Goal: Navigation & Orientation: Find specific page/section

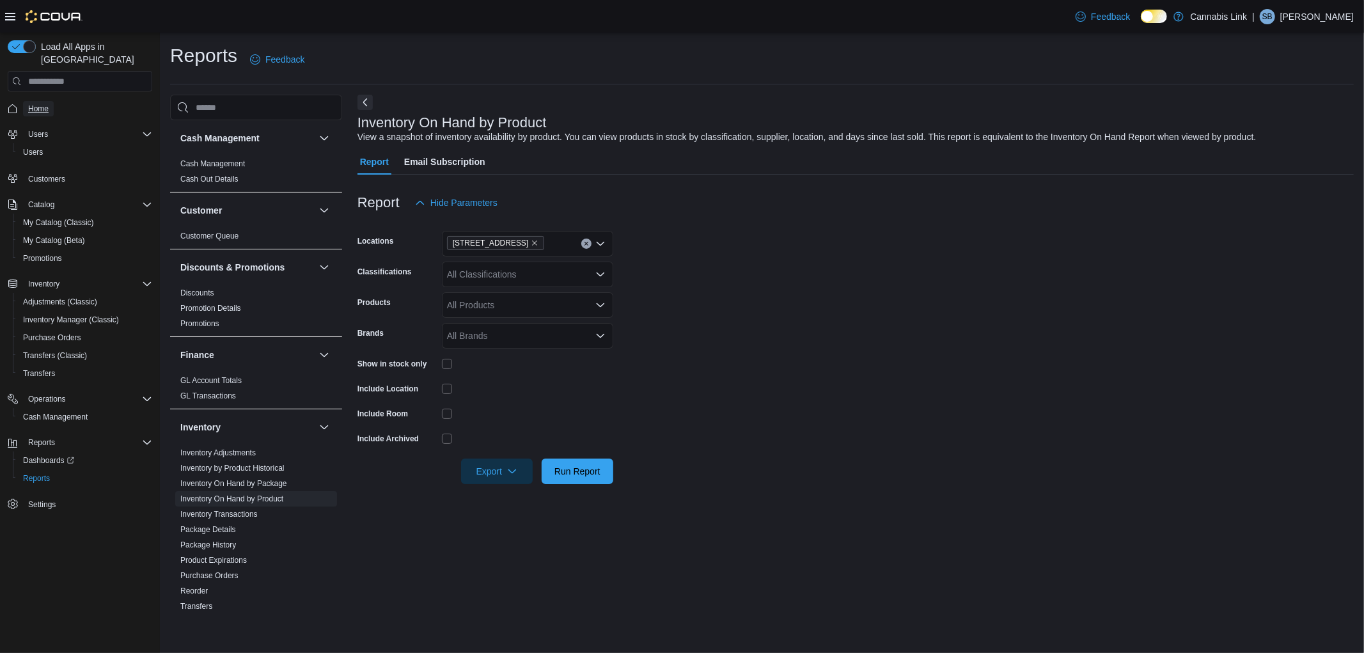
click at [35, 104] on span "Home" at bounding box center [38, 109] width 20 height 10
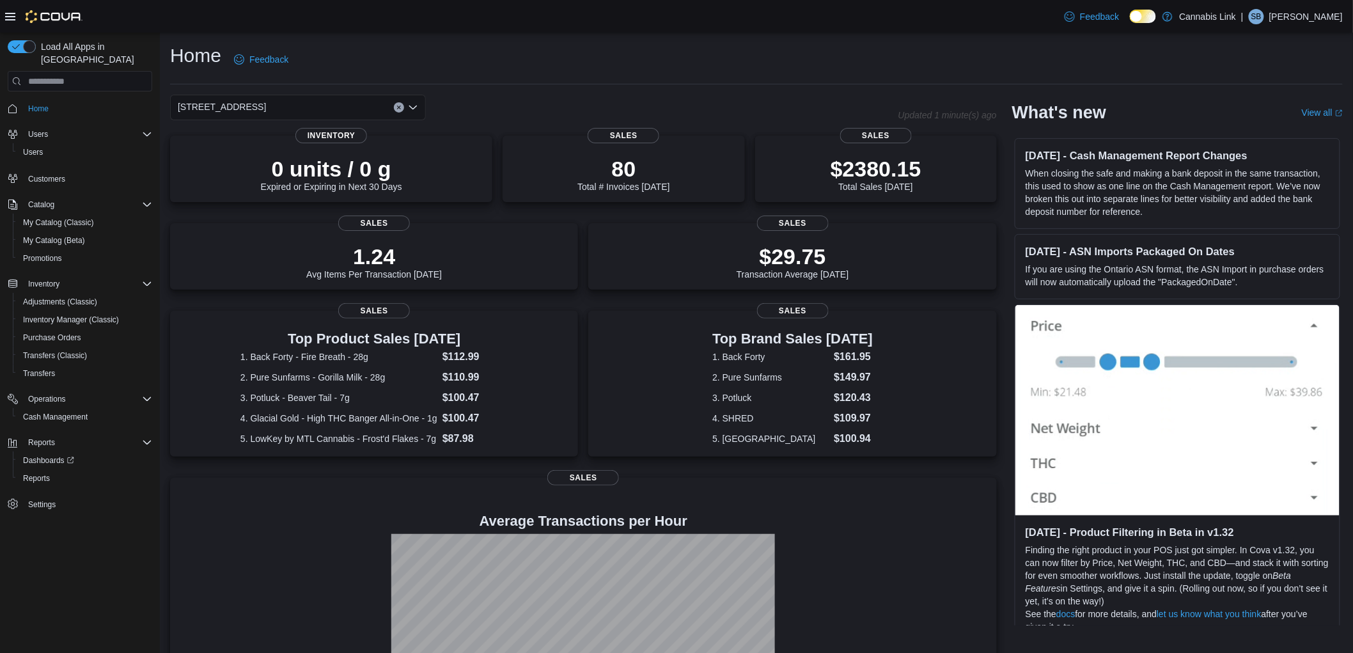
click at [344, 101] on div "[STREET_ADDRESS]" at bounding box center [298, 108] width 256 height 26
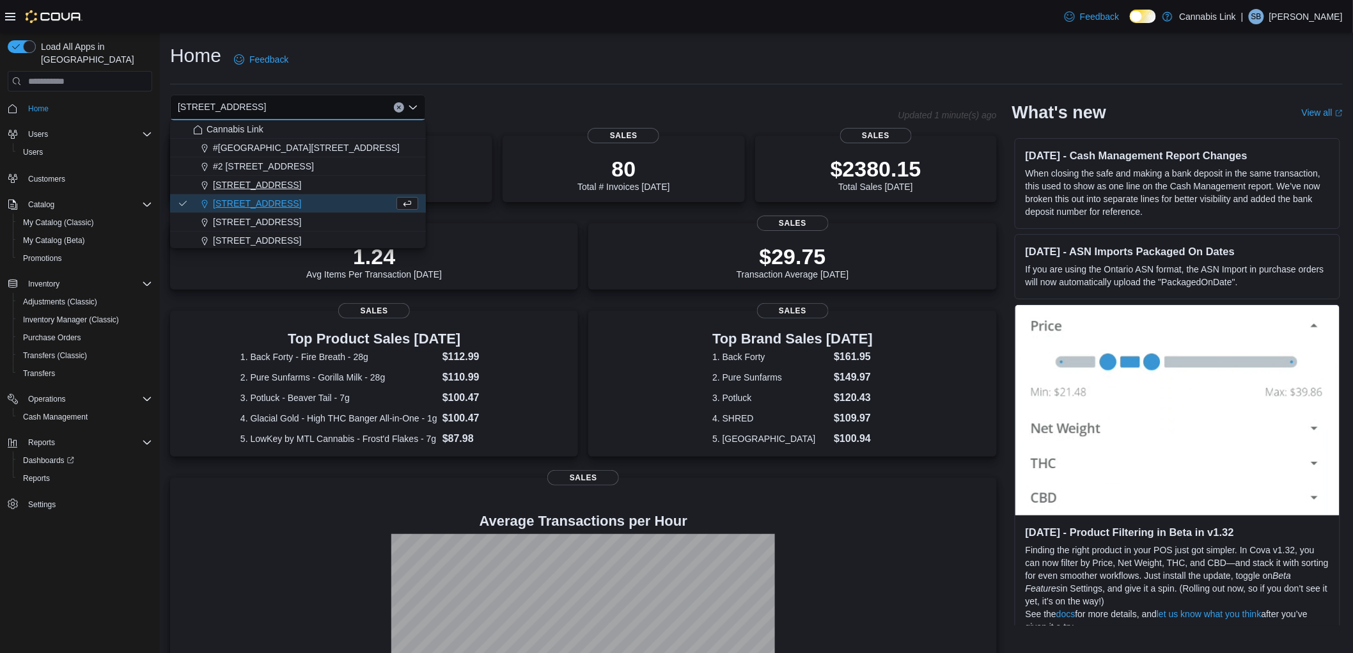
click at [274, 188] on span "[STREET_ADDRESS]" at bounding box center [257, 184] width 88 height 13
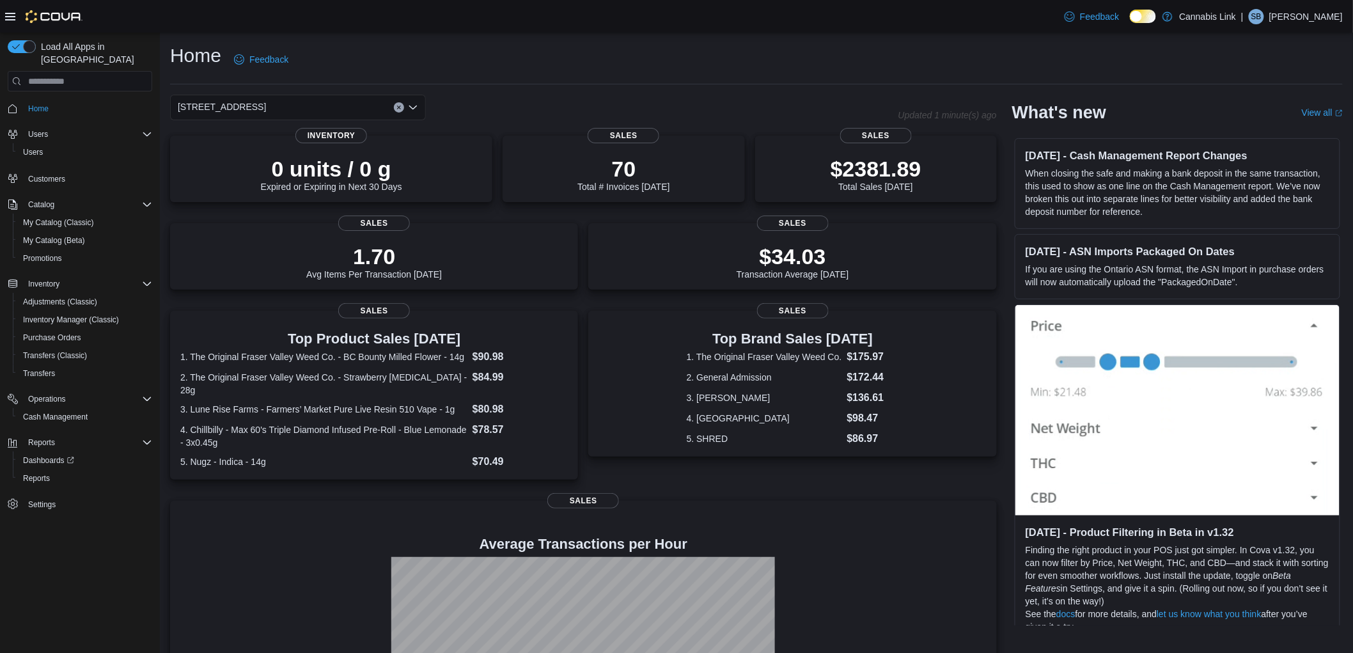
click at [357, 104] on div "[STREET_ADDRESS] Selected. [STREET_ADDRESS]. Press Backspace to delete [STREET_…" at bounding box center [298, 108] width 256 height 26
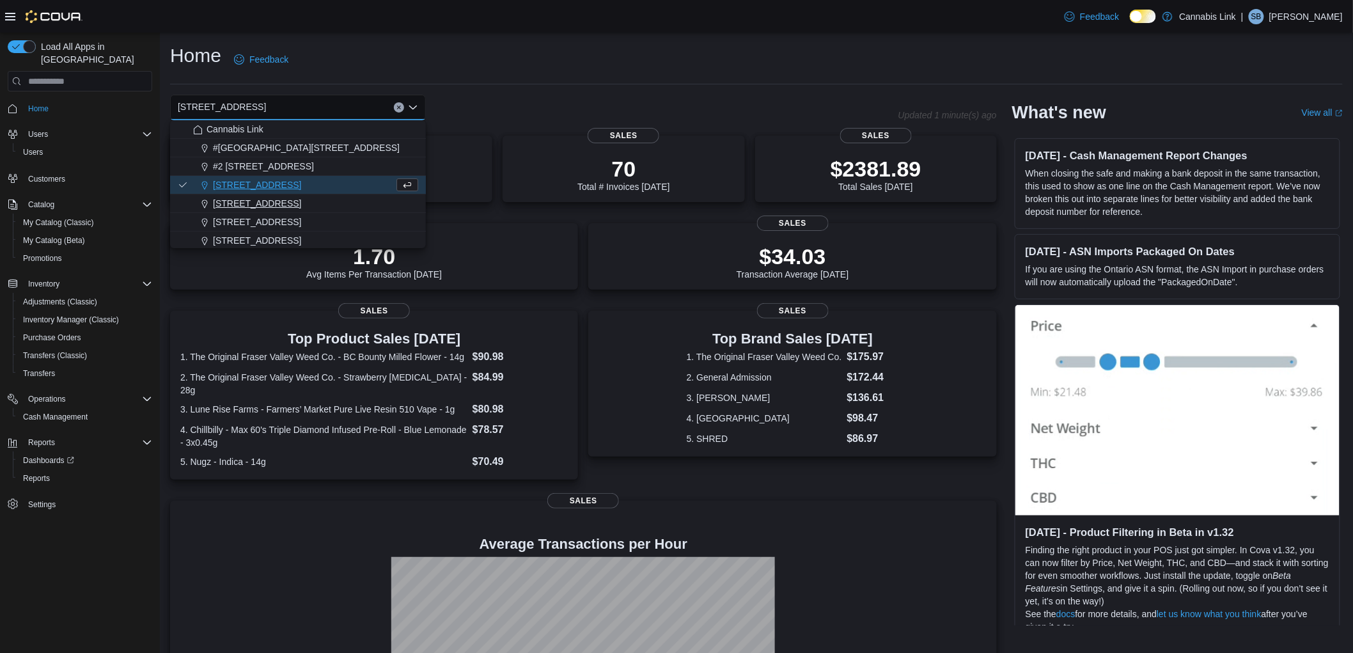
click at [311, 197] on div "[STREET_ADDRESS]" at bounding box center [305, 203] width 225 height 13
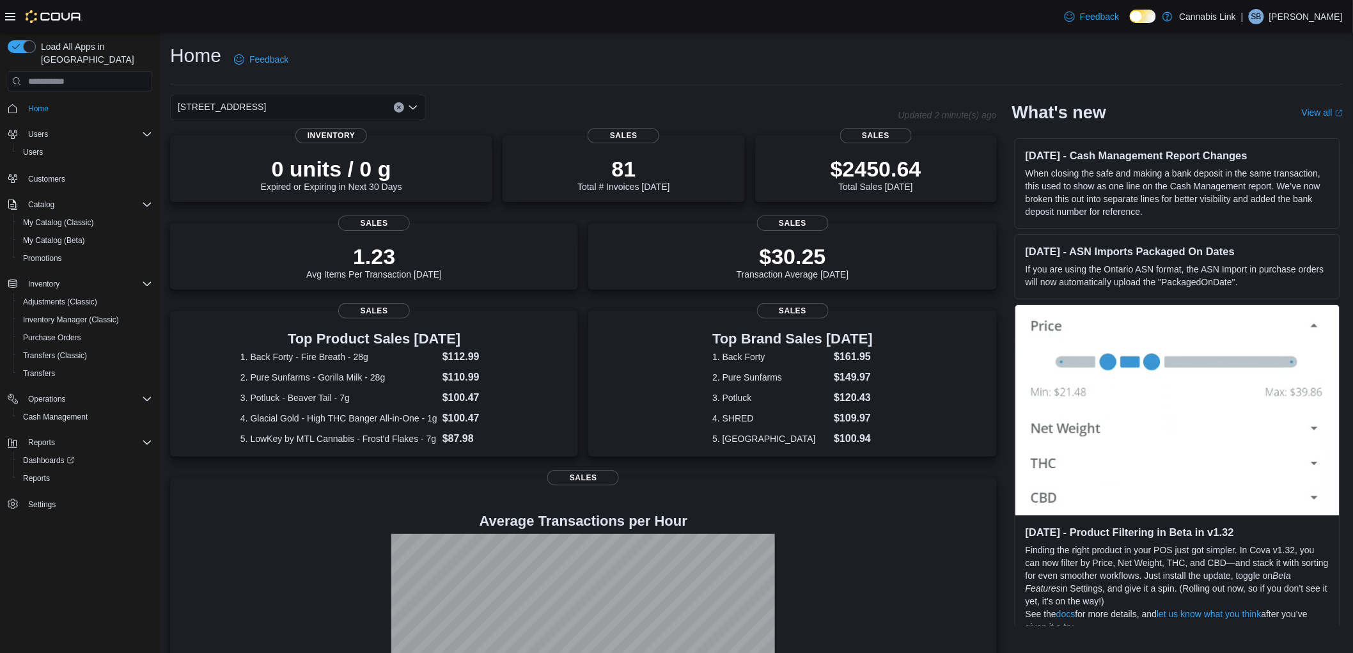
click at [341, 104] on div "[STREET_ADDRESS]" at bounding box center [298, 108] width 256 height 26
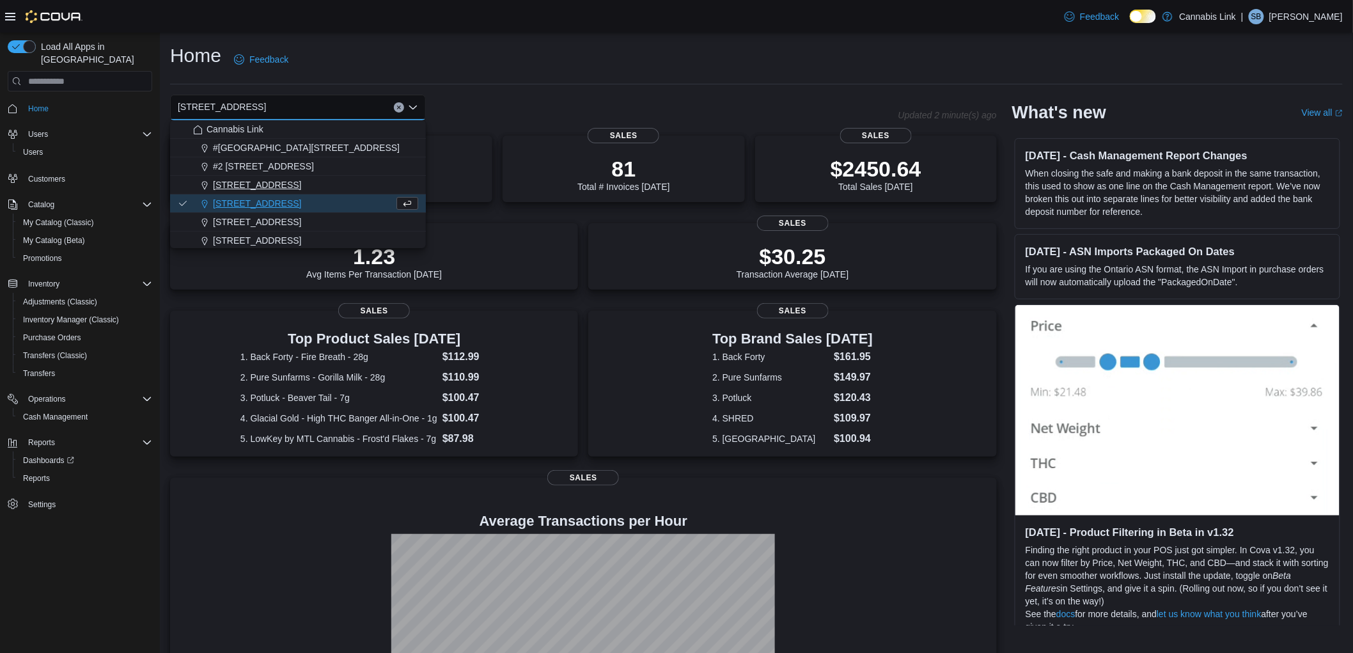
click at [288, 179] on span "[STREET_ADDRESS]" at bounding box center [257, 184] width 88 height 13
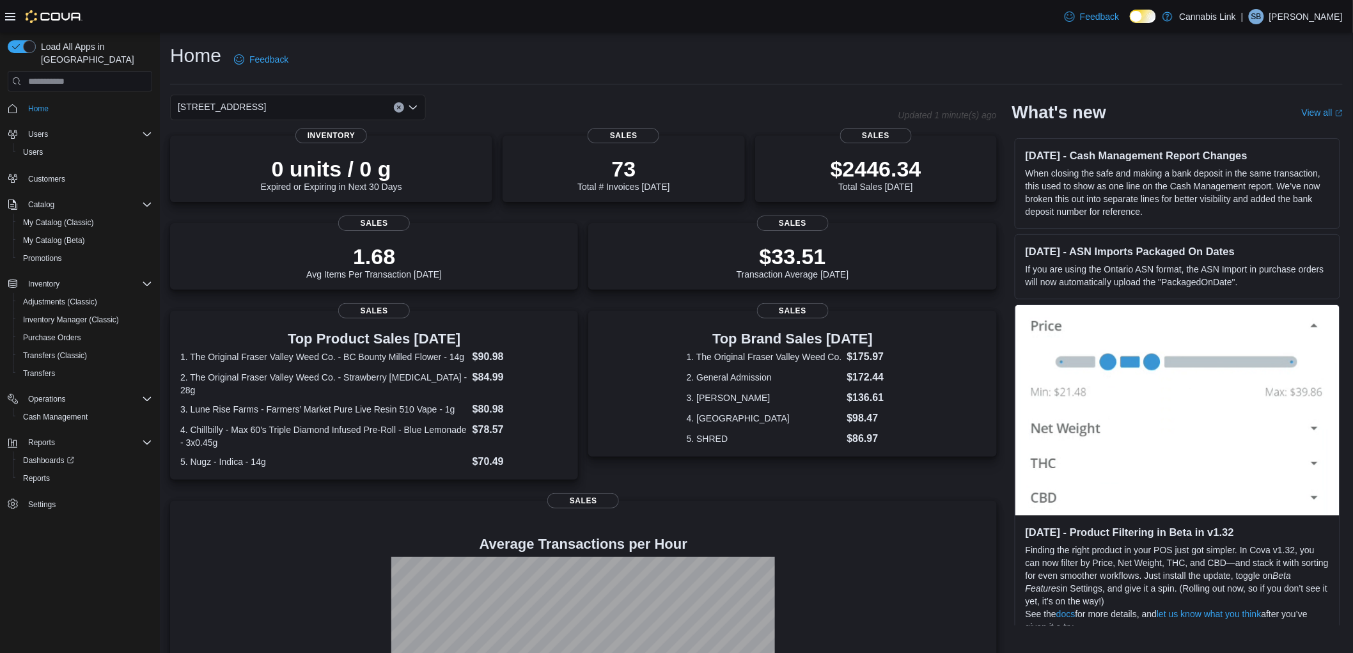
click at [313, 107] on div "[STREET_ADDRESS] Selected. [STREET_ADDRESS]. Press Backspace to delete [STREET_…" at bounding box center [298, 108] width 256 height 26
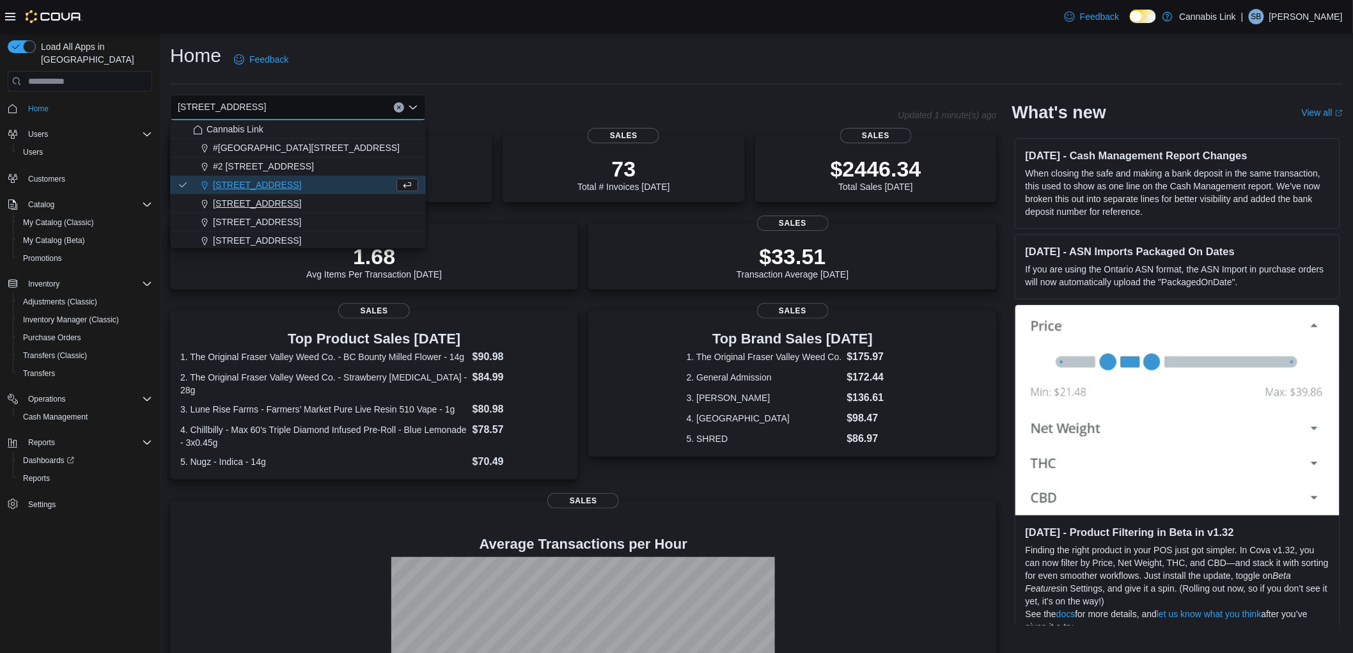
click at [295, 203] on span "[STREET_ADDRESS]" at bounding box center [257, 203] width 88 height 13
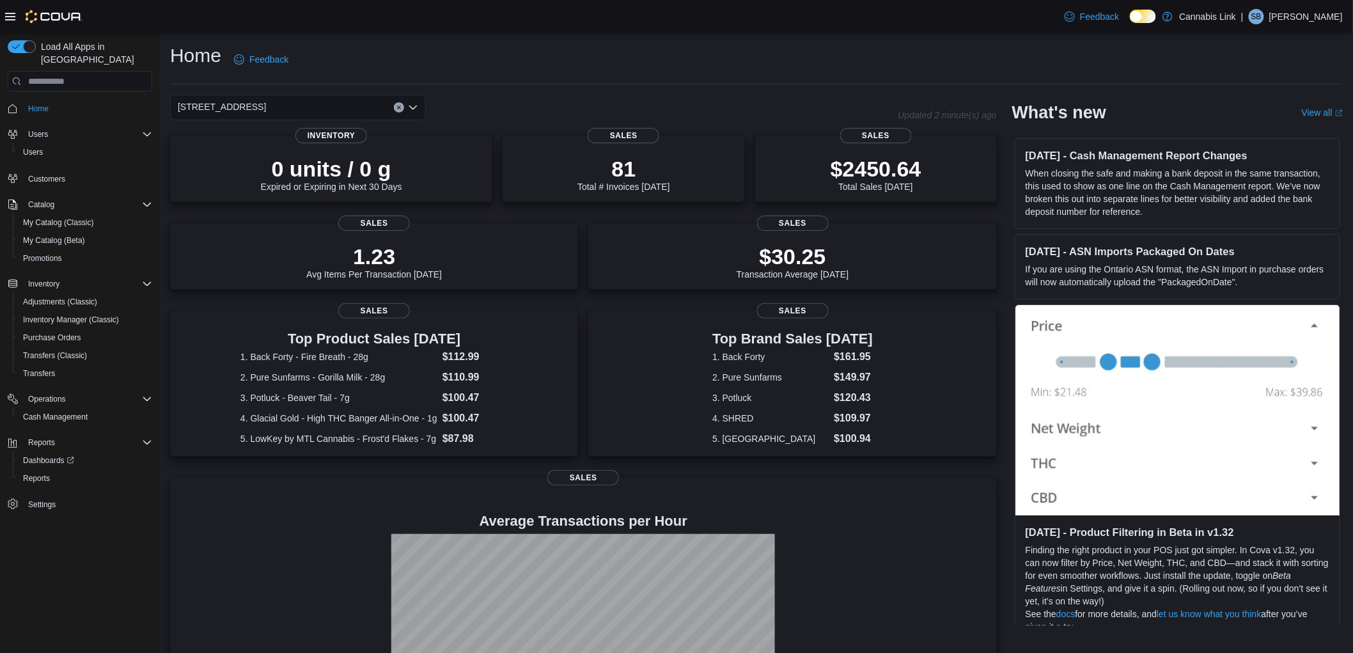
click at [360, 104] on div "[STREET_ADDRESS]" at bounding box center [298, 108] width 256 height 26
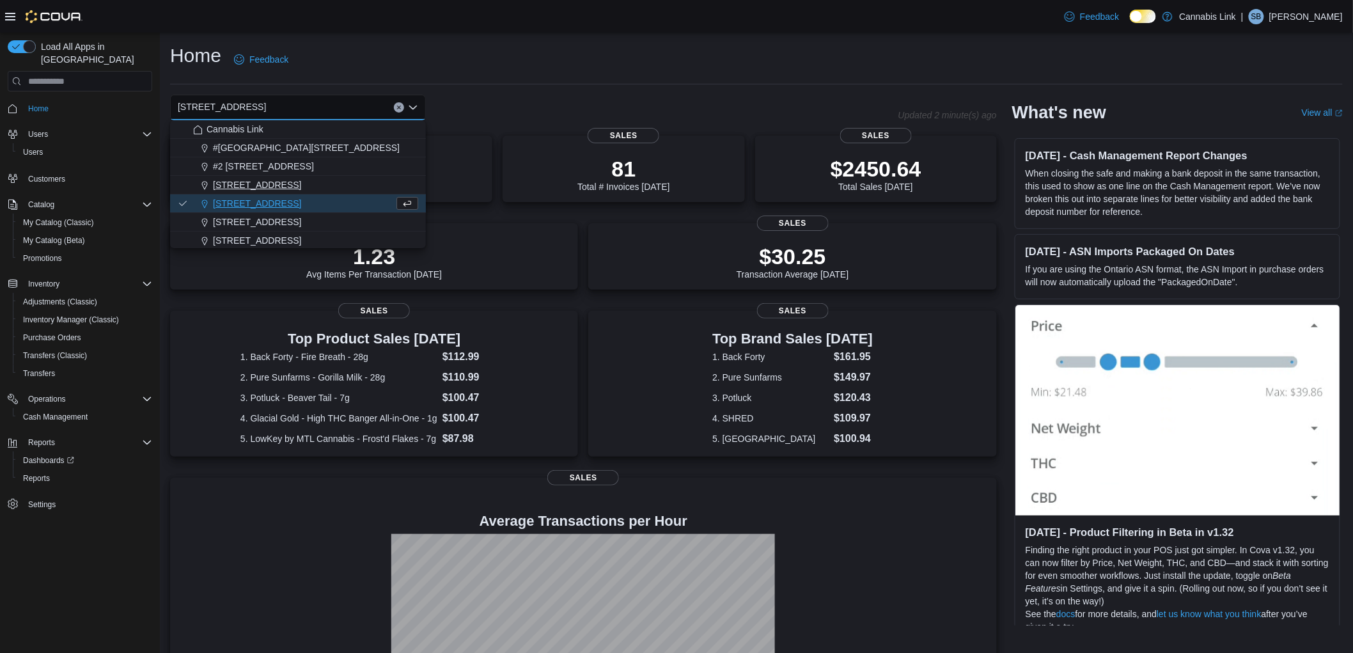
click at [272, 187] on span "[STREET_ADDRESS]" at bounding box center [257, 184] width 88 height 13
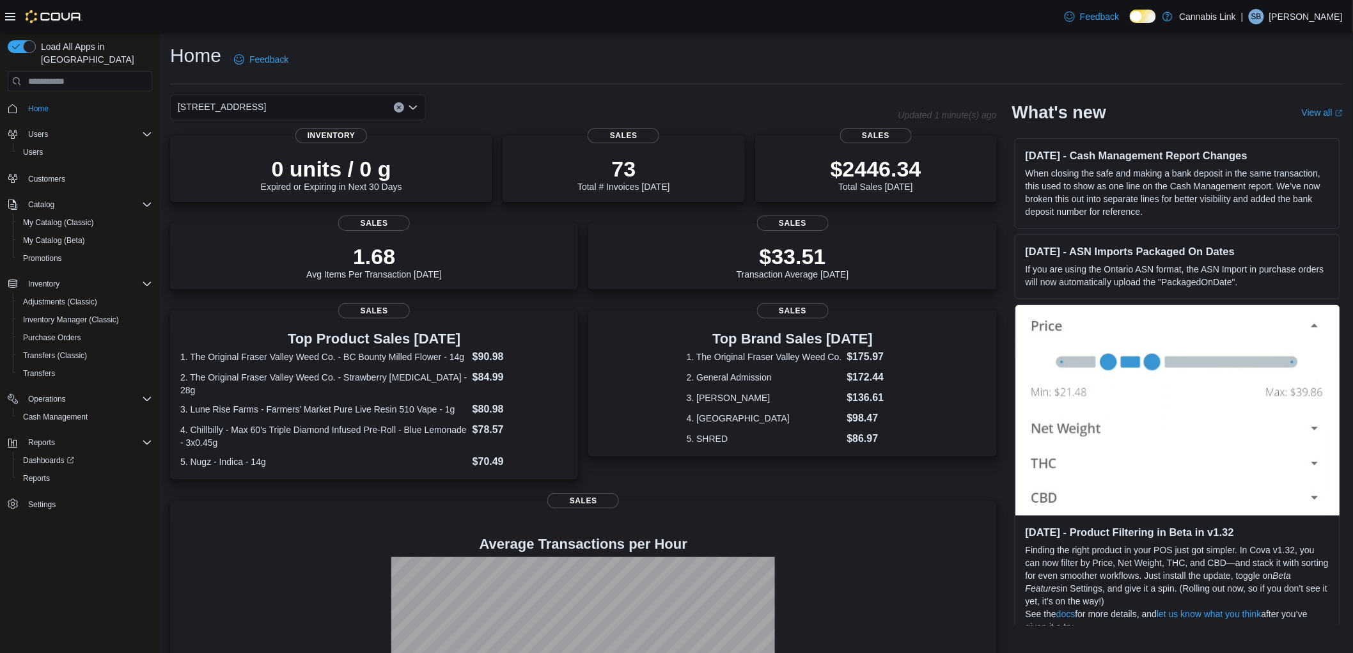
click at [341, 118] on div "[STREET_ADDRESS] Selected. [STREET_ADDRESS]. Press Backspace to delete [STREET_…" at bounding box center [298, 108] width 256 height 26
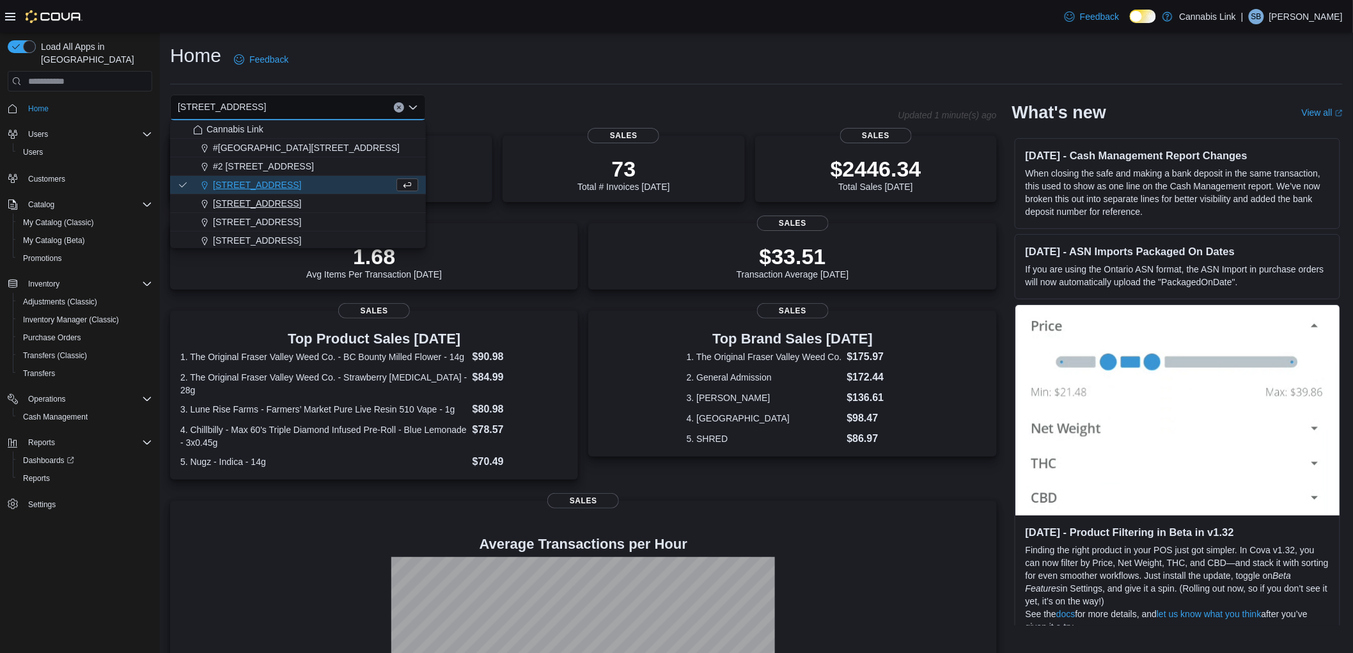
click at [290, 194] on button "[STREET_ADDRESS]" at bounding box center [298, 203] width 256 height 19
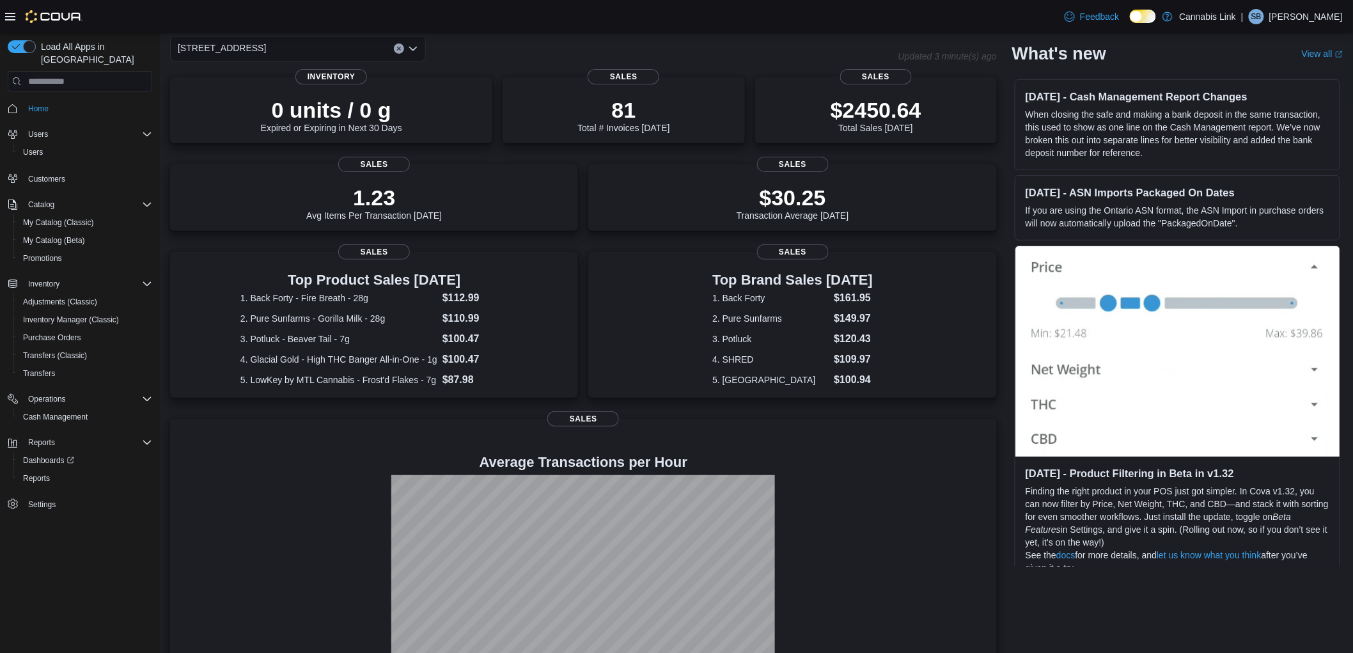
scroll to position [99, 0]
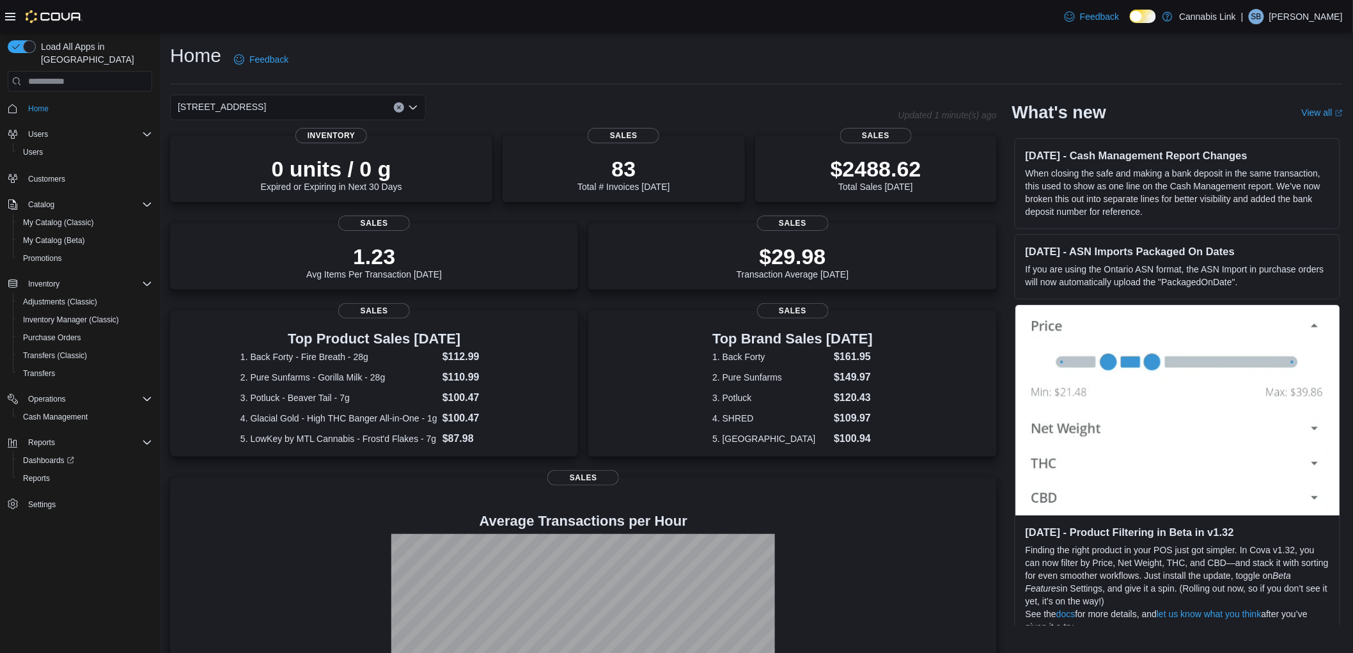
click at [340, 98] on div "[STREET_ADDRESS]" at bounding box center [298, 108] width 256 height 26
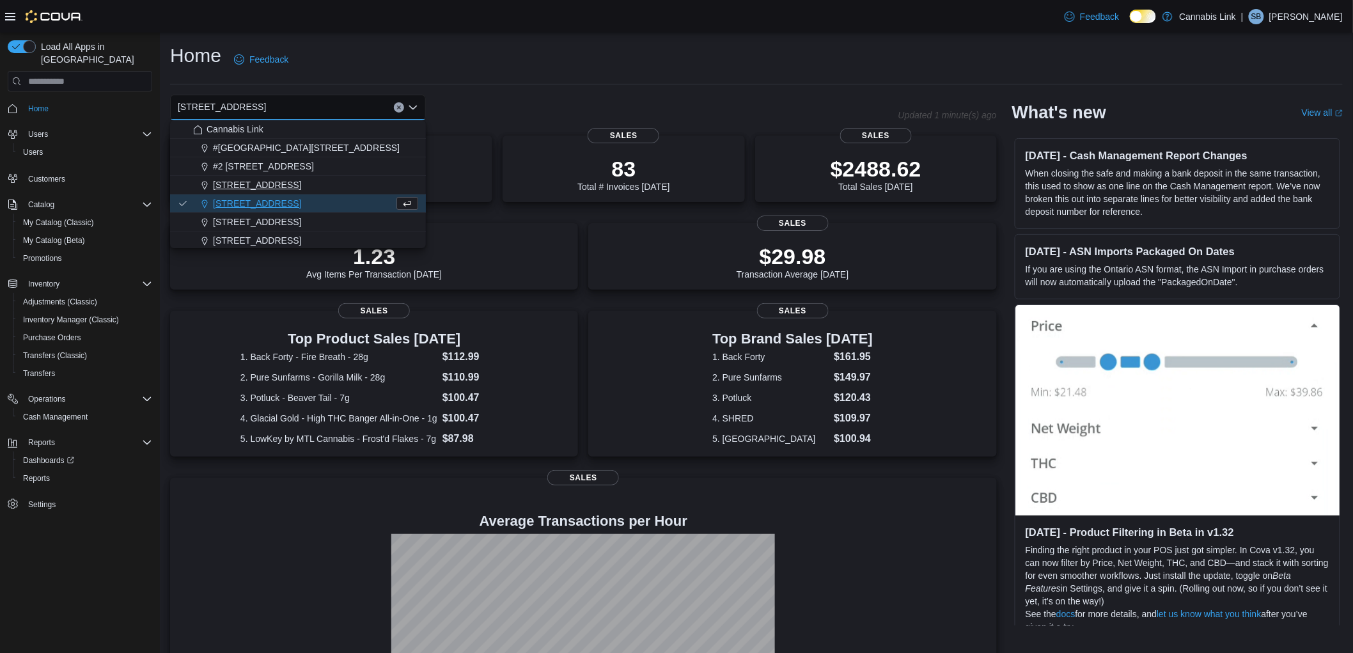
click at [290, 178] on span "[STREET_ADDRESS]" at bounding box center [257, 184] width 88 height 13
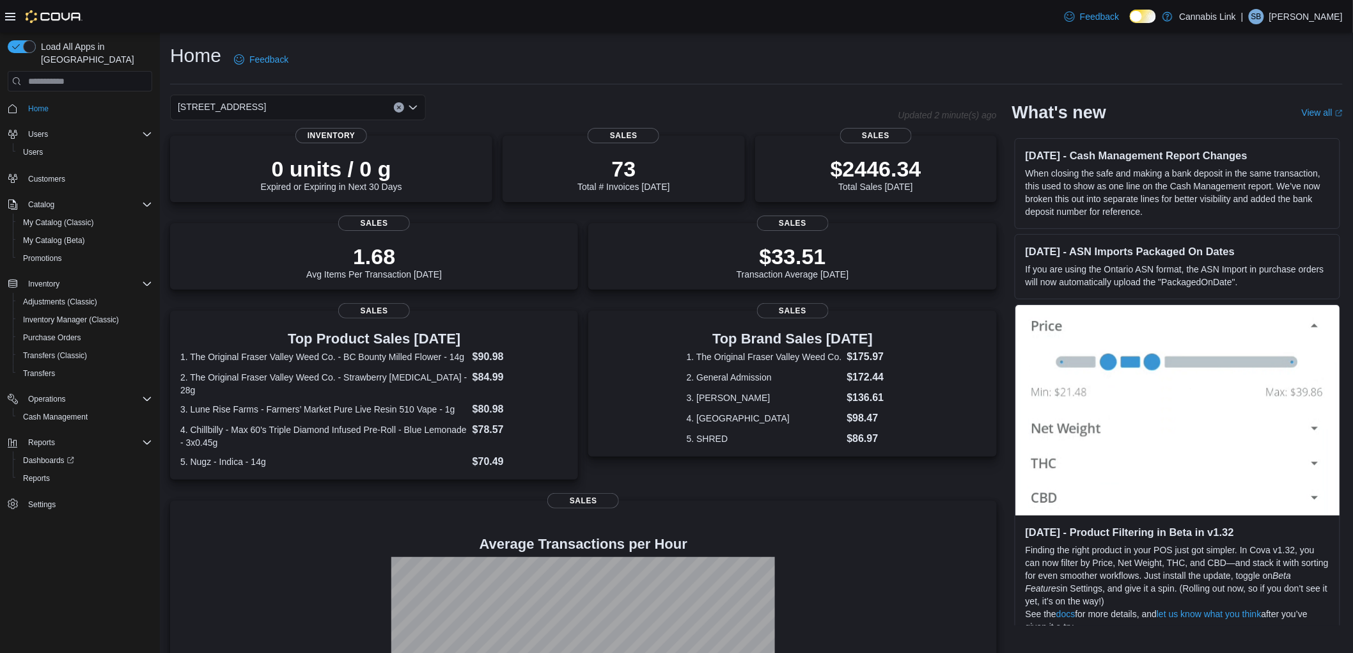
click at [352, 107] on div "[STREET_ADDRESS] Selected. [STREET_ADDRESS]. Press Backspace to delete [STREET_…" at bounding box center [298, 108] width 256 height 26
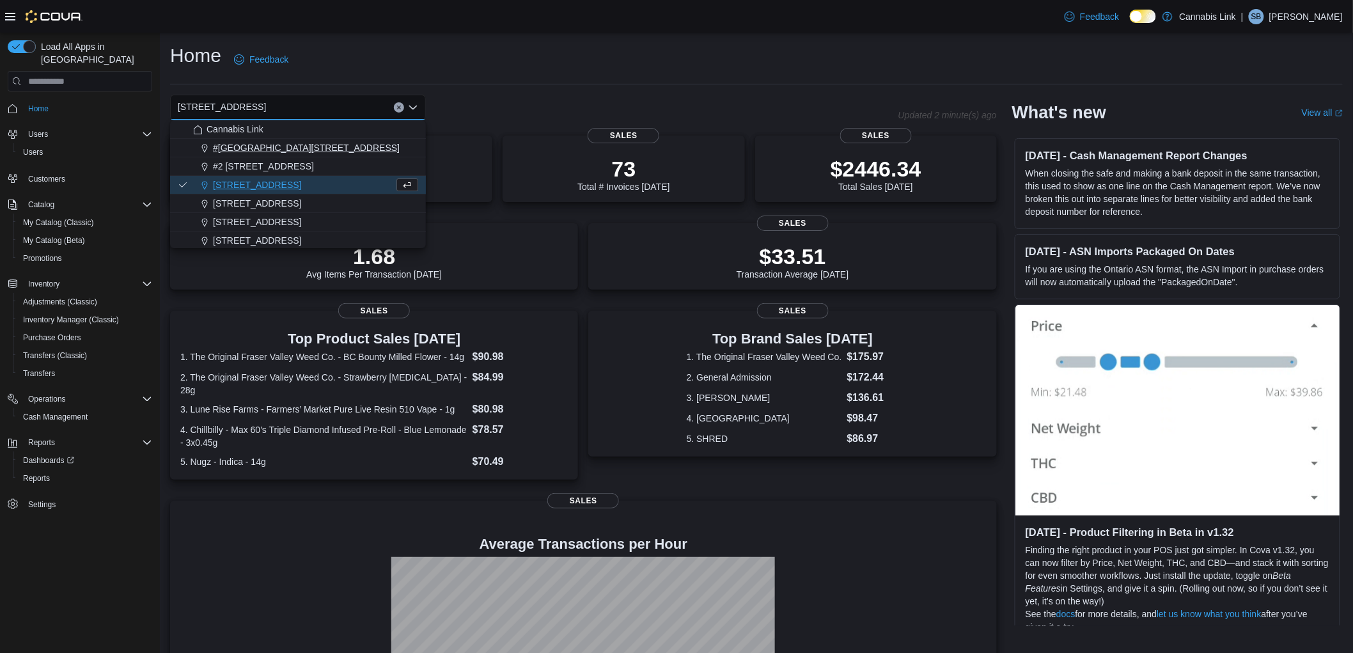
click at [331, 141] on span "#[GEOGRAPHIC_DATA][STREET_ADDRESS]" at bounding box center [306, 147] width 187 height 13
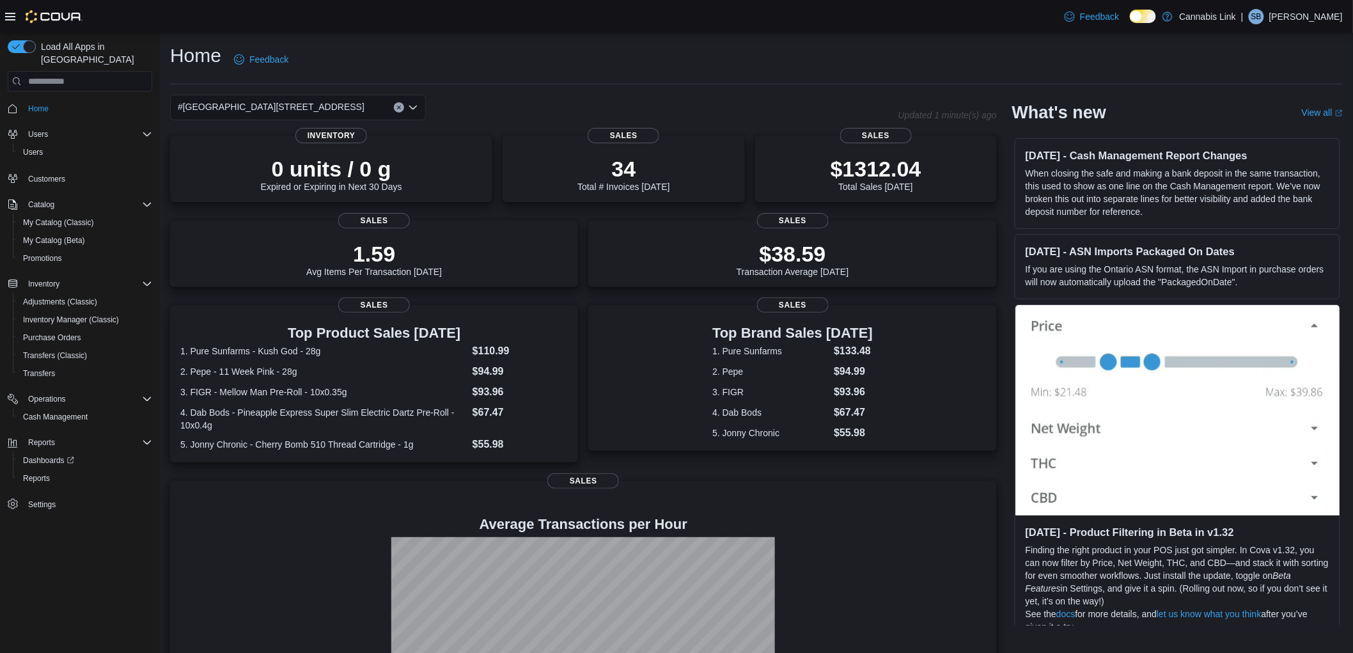
click at [363, 100] on div "#[GEOGRAPHIC_DATA][STREET_ADDRESS]" at bounding box center [298, 108] width 256 height 26
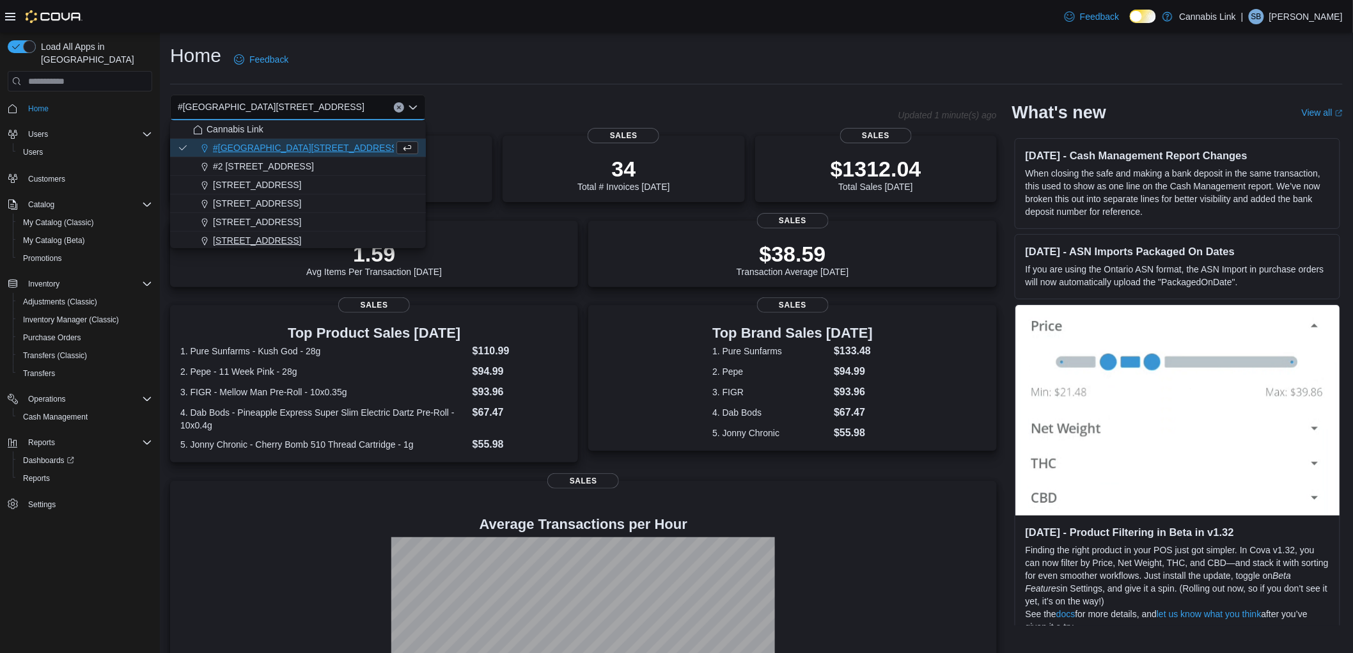
click at [312, 233] on button "[STREET_ADDRESS]" at bounding box center [298, 240] width 256 height 19
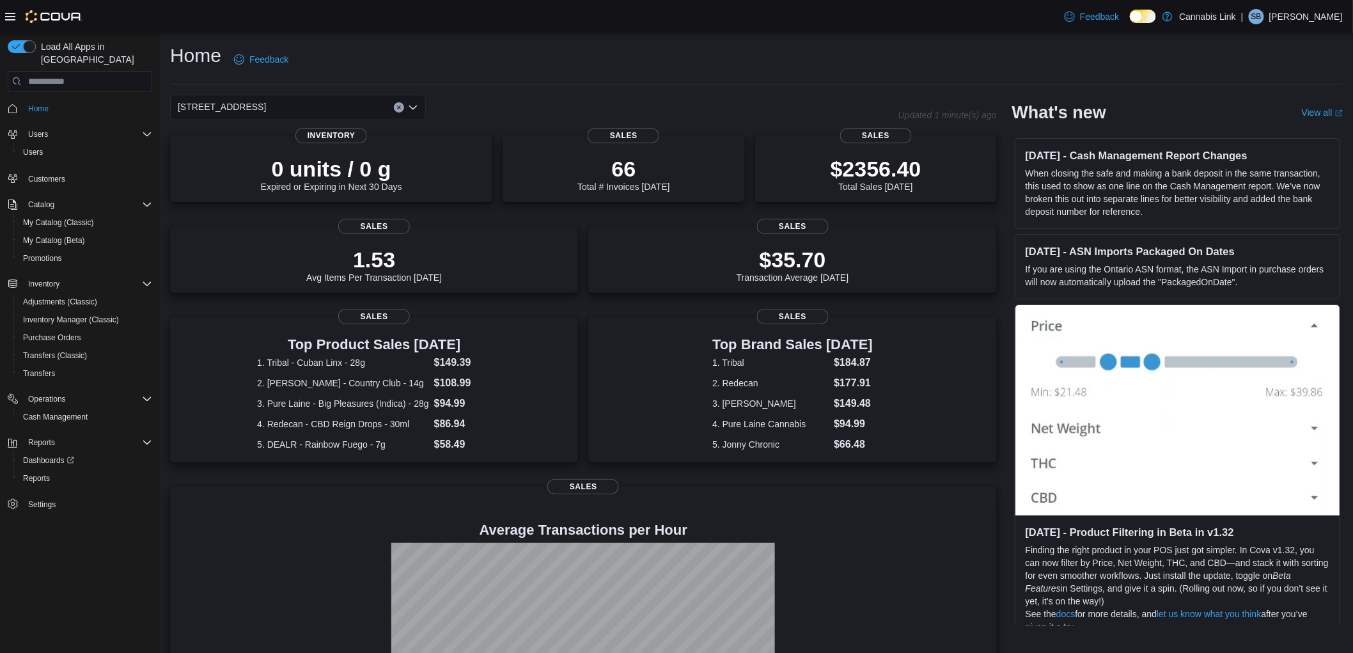
click at [370, 97] on div "509 Commissioners Rd W Combo box. Selected. 509 Commissioners Rd W. Press Backs…" at bounding box center [298, 108] width 256 height 26
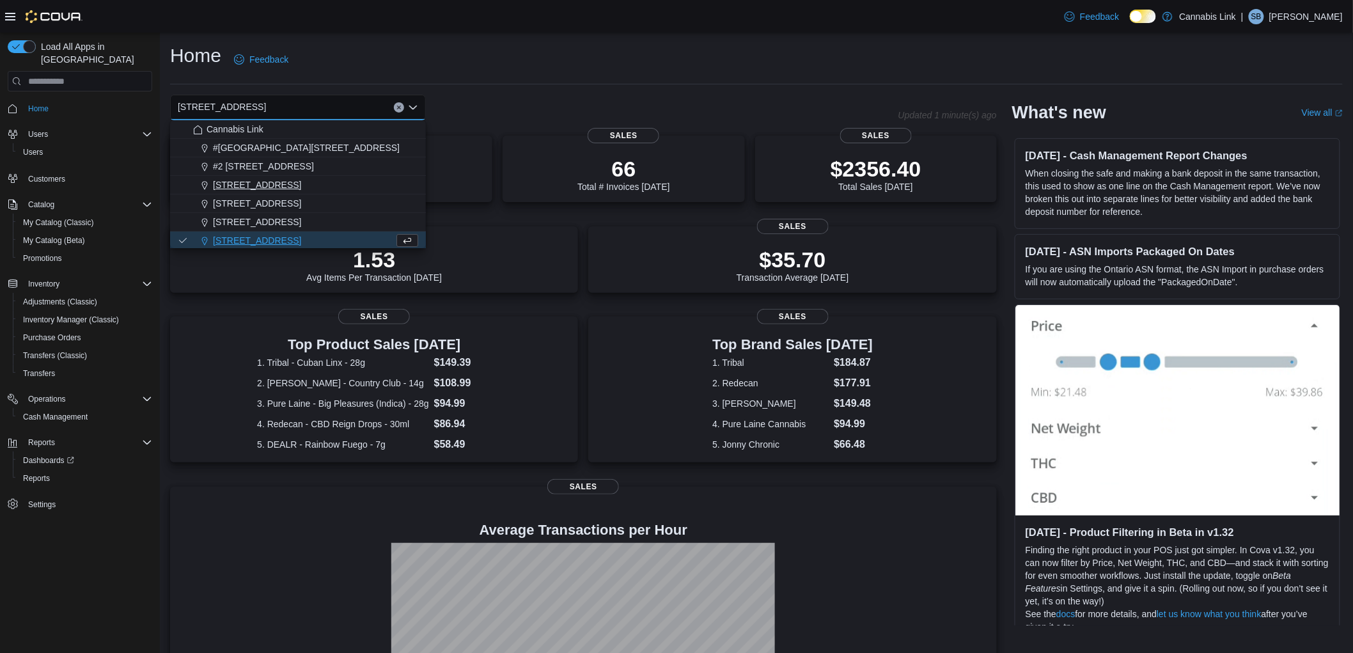
click at [284, 189] on span "[STREET_ADDRESS]" at bounding box center [257, 184] width 88 height 13
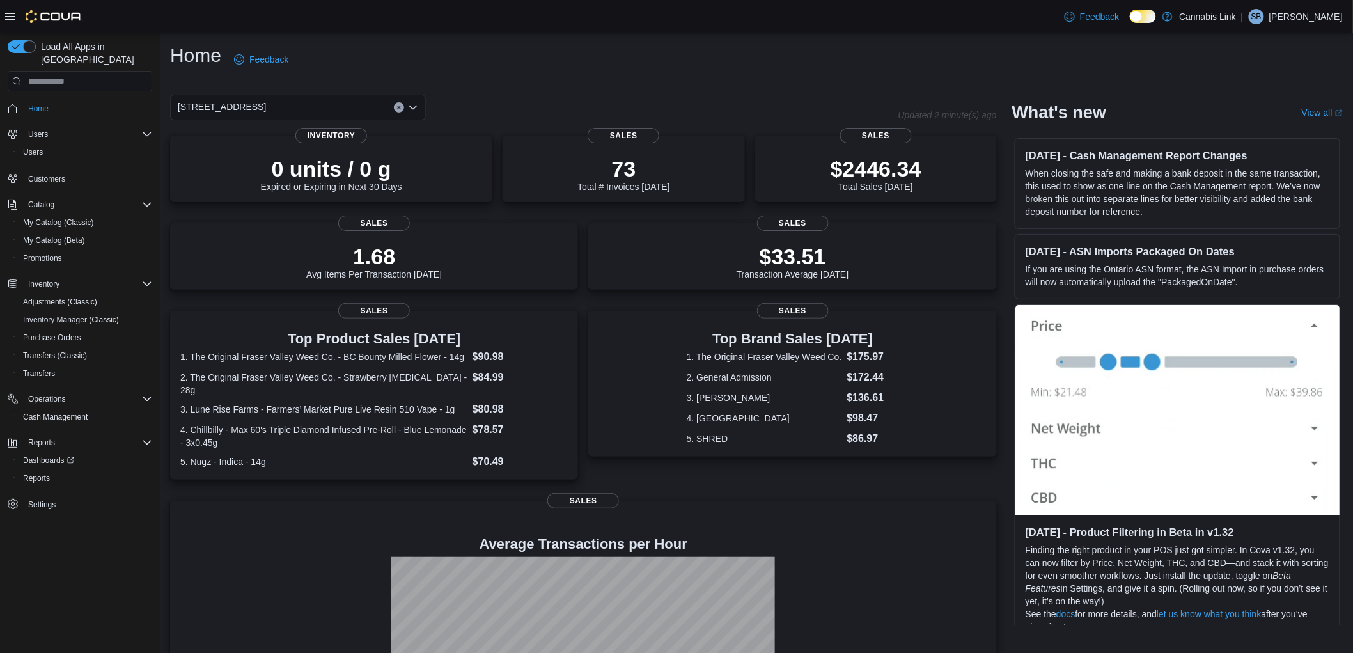
click at [315, 111] on div "[STREET_ADDRESS]" at bounding box center [298, 108] width 256 height 26
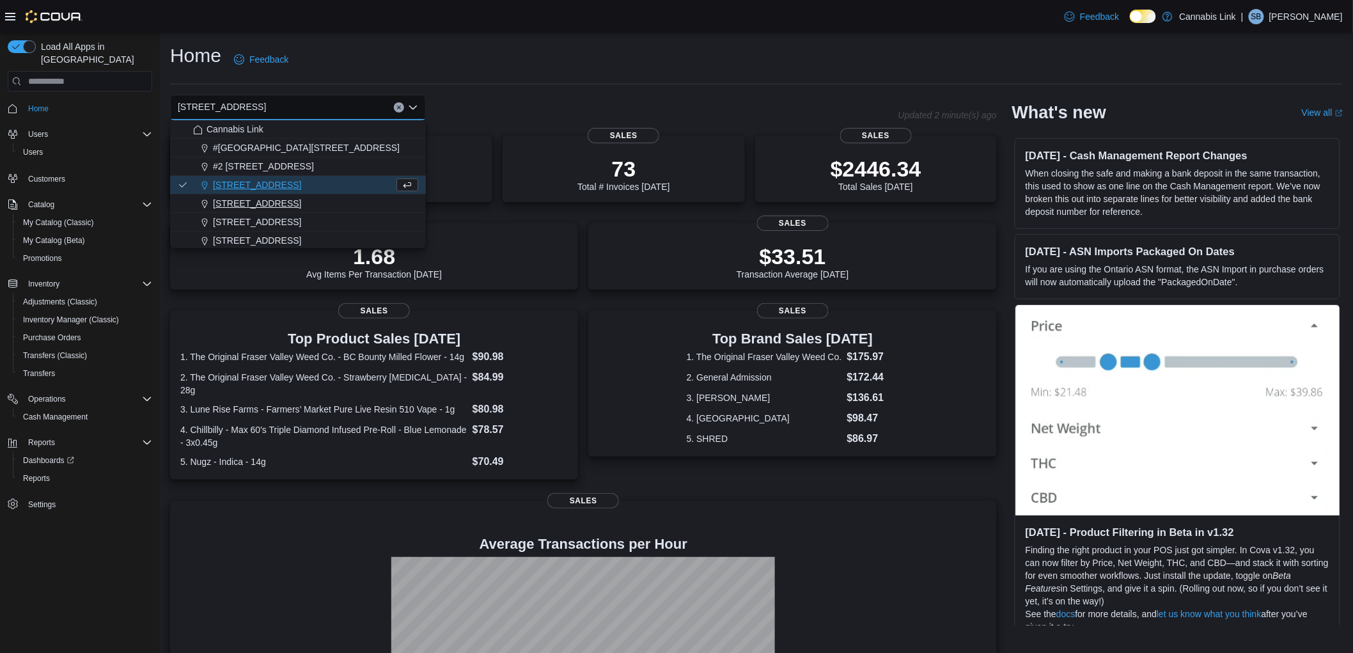
click at [299, 203] on div "[STREET_ADDRESS]" at bounding box center [305, 203] width 225 height 13
